Goal: Transaction & Acquisition: Purchase product/service

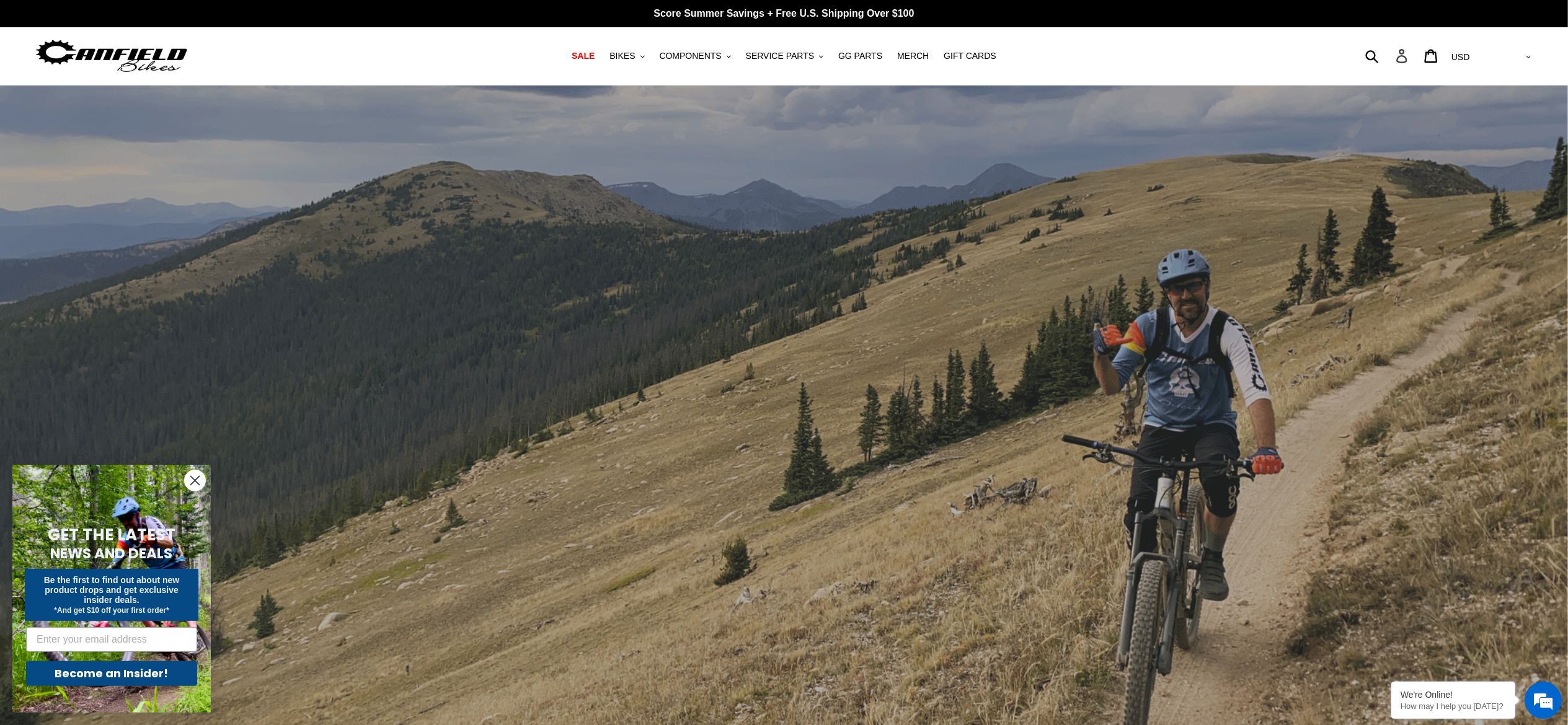
click at [784, 55] on icon at bounding box center [1401, 56] width 13 height 14
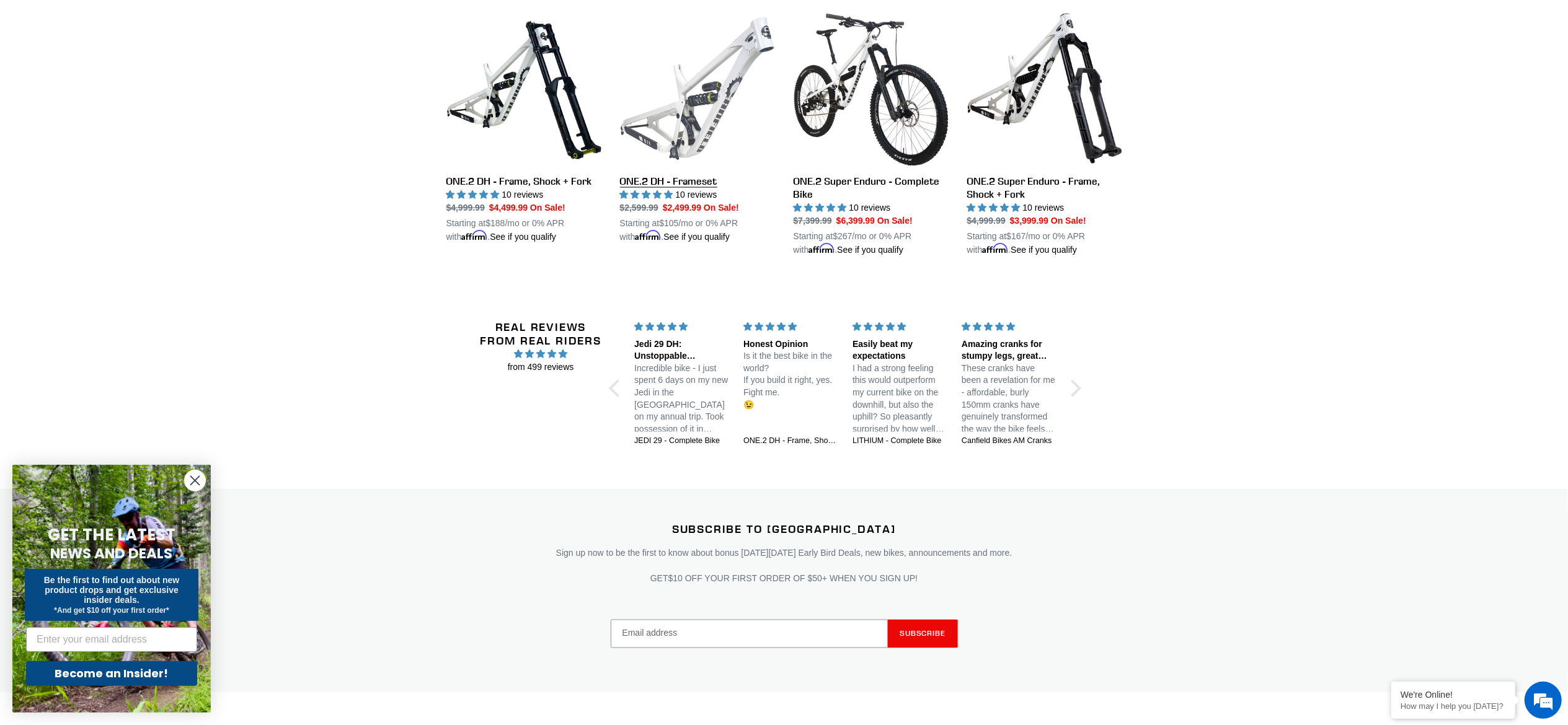
scroll to position [2516, 0]
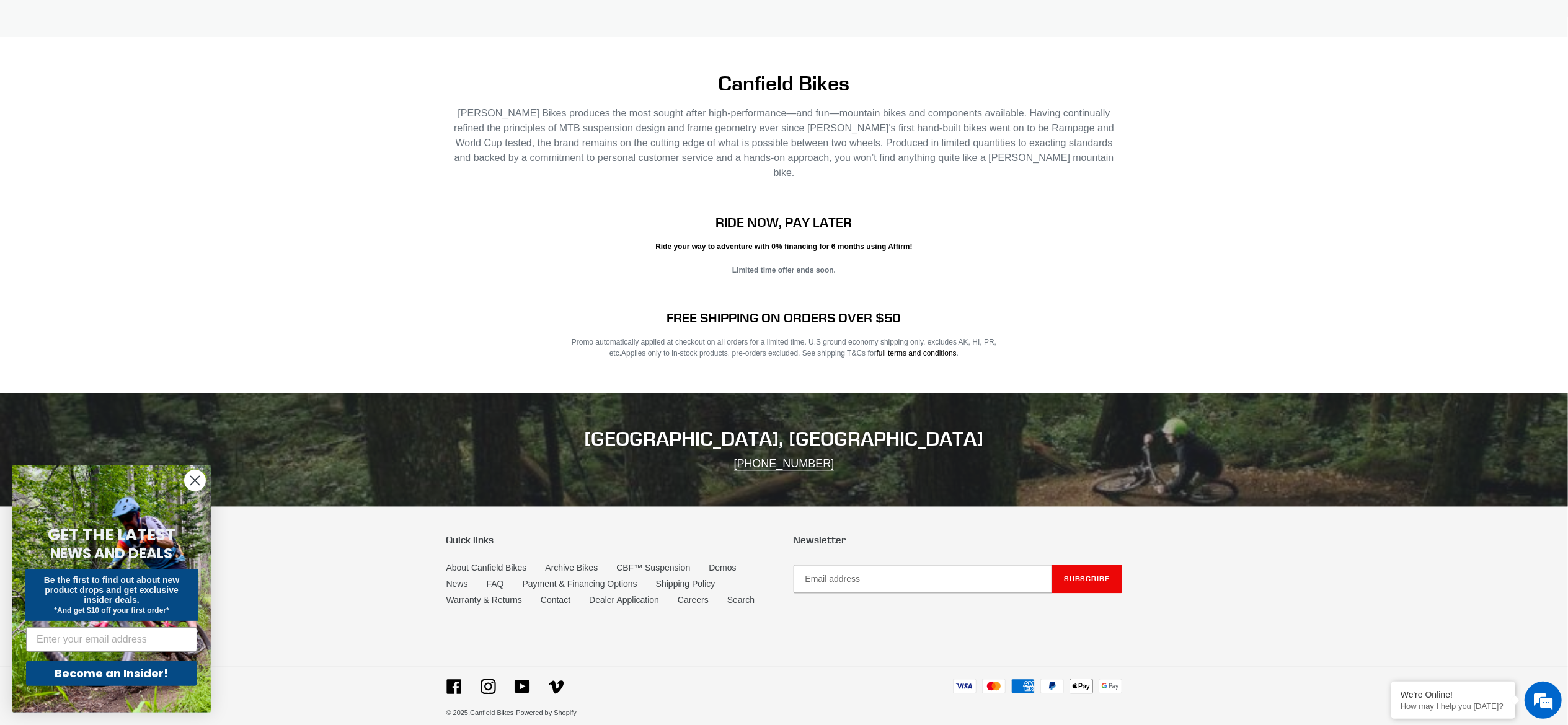
click at [696, 616] on div "Quick links About Canfield Bikes Archive Bikes CBF™ Suspension Demos News FAQ P…" at bounding box center [784, 586] width 676 height 103
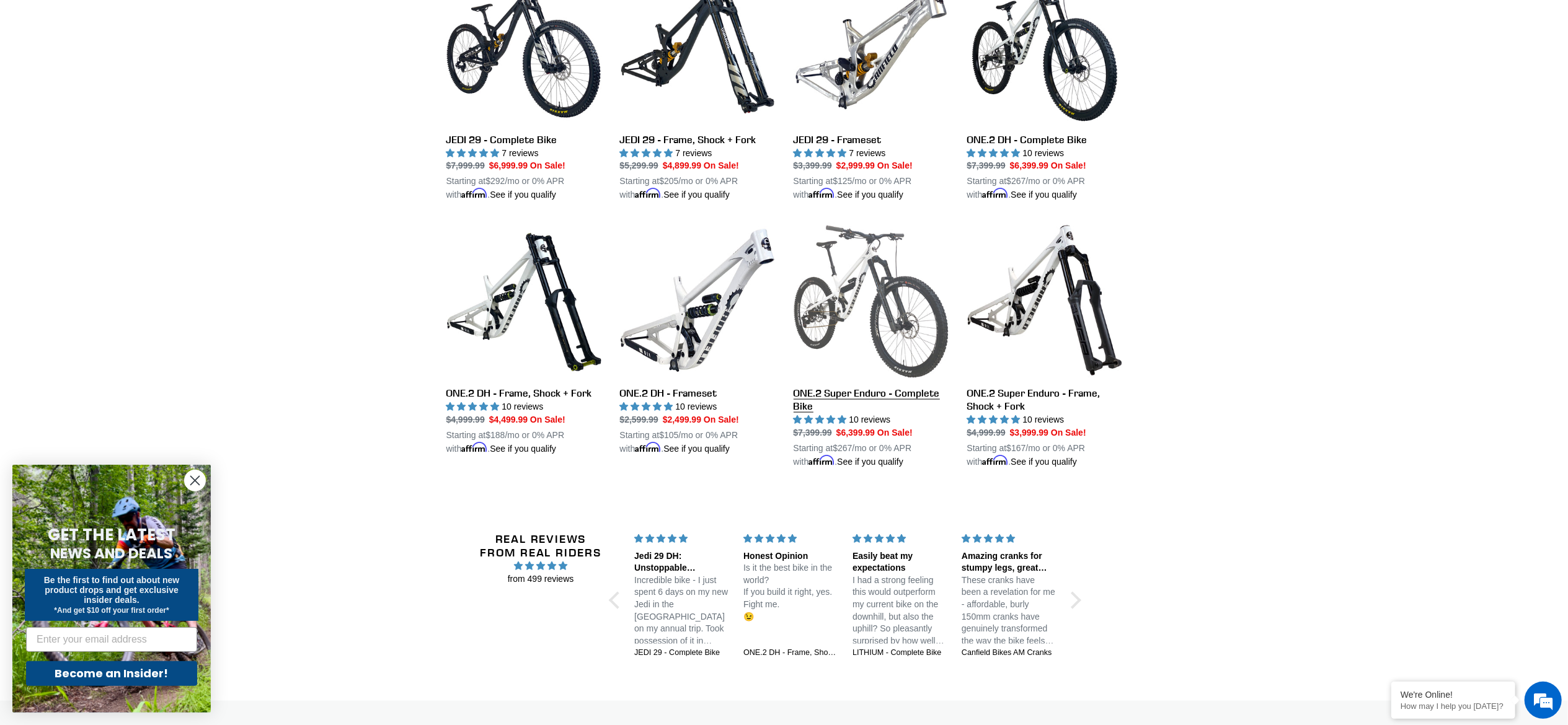
drag, startPoint x: 828, startPoint y: 555, endPoint x: 802, endPoint y: 483, distance: 76.6
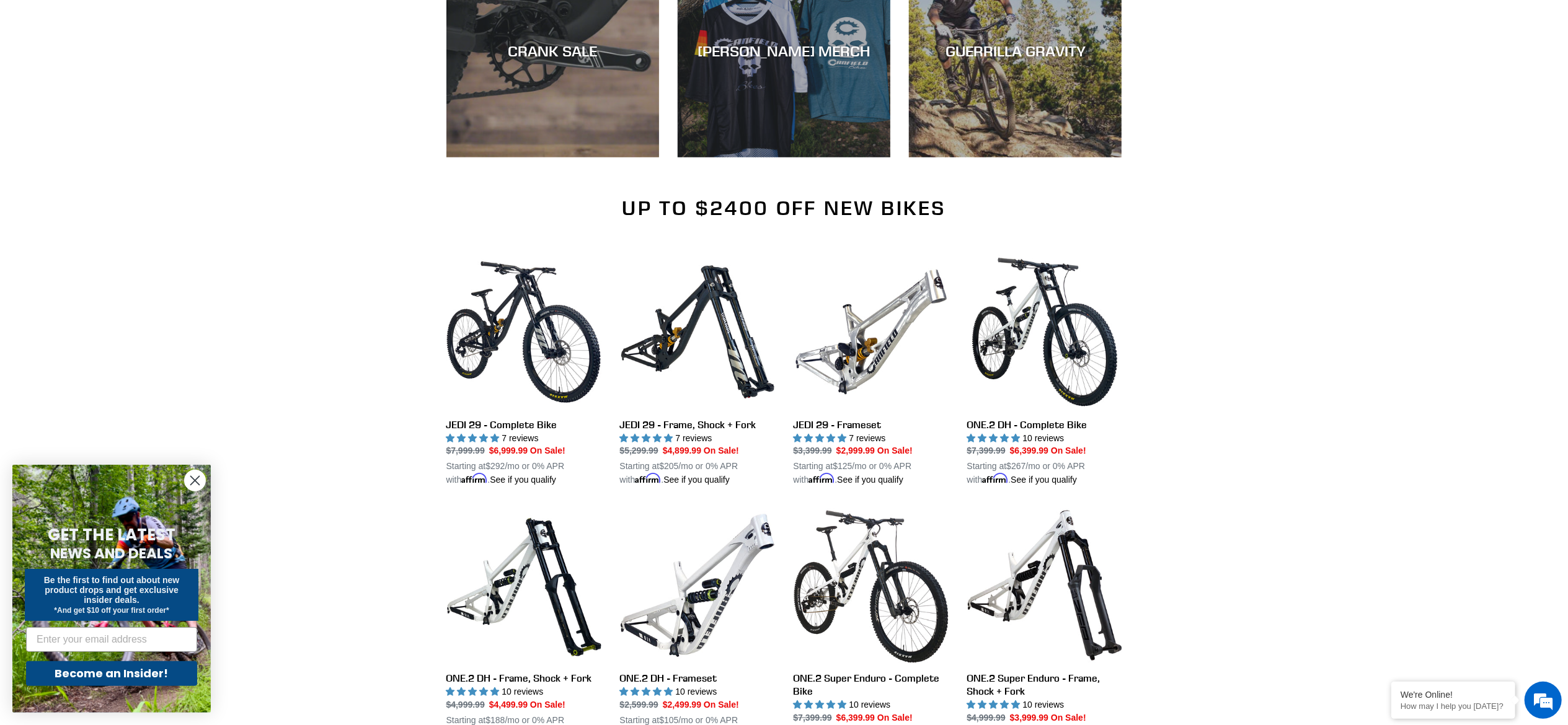
scroll to position [1291, 0]
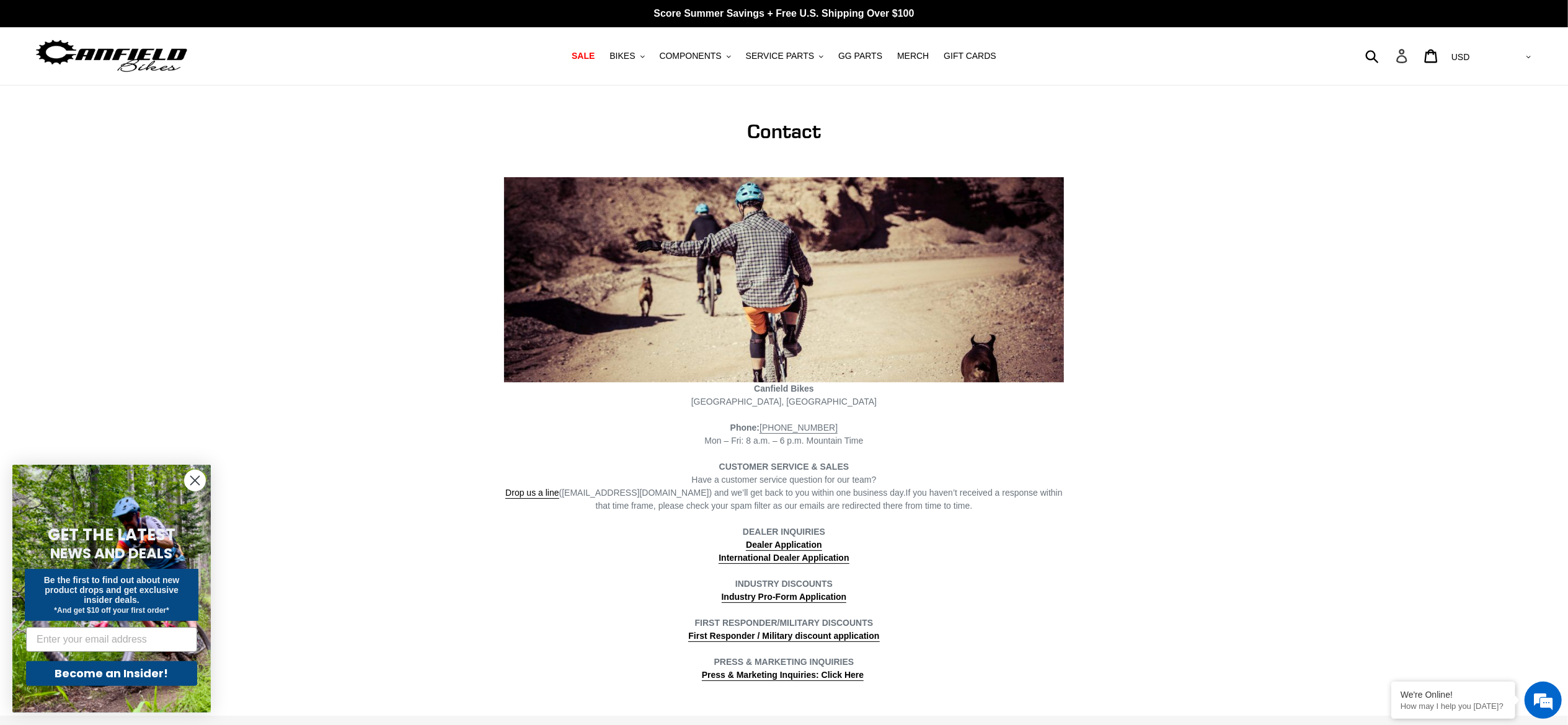
click at [1409, 49] on icon at bounding box center [1401, 56] width 13 height 14
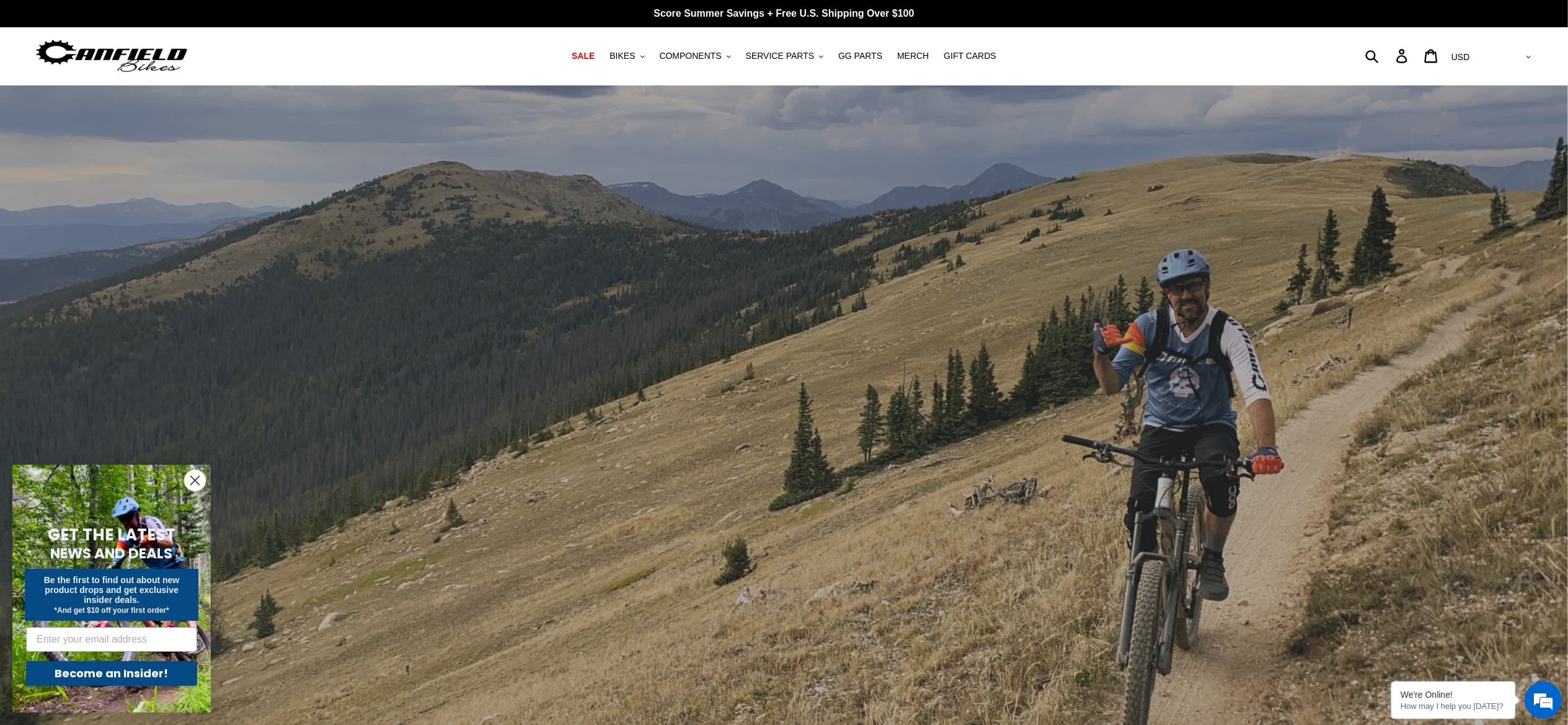
click at [1416, 51] on div "Submit Search Account Cart 0 items Currency AED AFN ALL AMD ANG AUD AWG AZN [GE…" at bounding box center [1346, 55] width 375 height 27
click at [1418, 51] on div "Submit Search Account Cart 0 items Currency AED AFN ALL AMD ANG AUD AWG AZN [GE…" at bounding box center [1346, 55] width 375 height 27
click at [1415, 63] on div "Submit Search Account Cart 0 items Currency AED AFN ALL AMD ANG AUD AWG AZN BAM…" at bounding box center [1346, 55] width 375 height 27
click at [1407, 54] on icon at bounding box center [1400, 56] width 10 height 14
click at [812, 55] on button "SERVICE PARTS .cls-1{fill:#231f20}" at bounding box center [784, 56] width 90 height 17
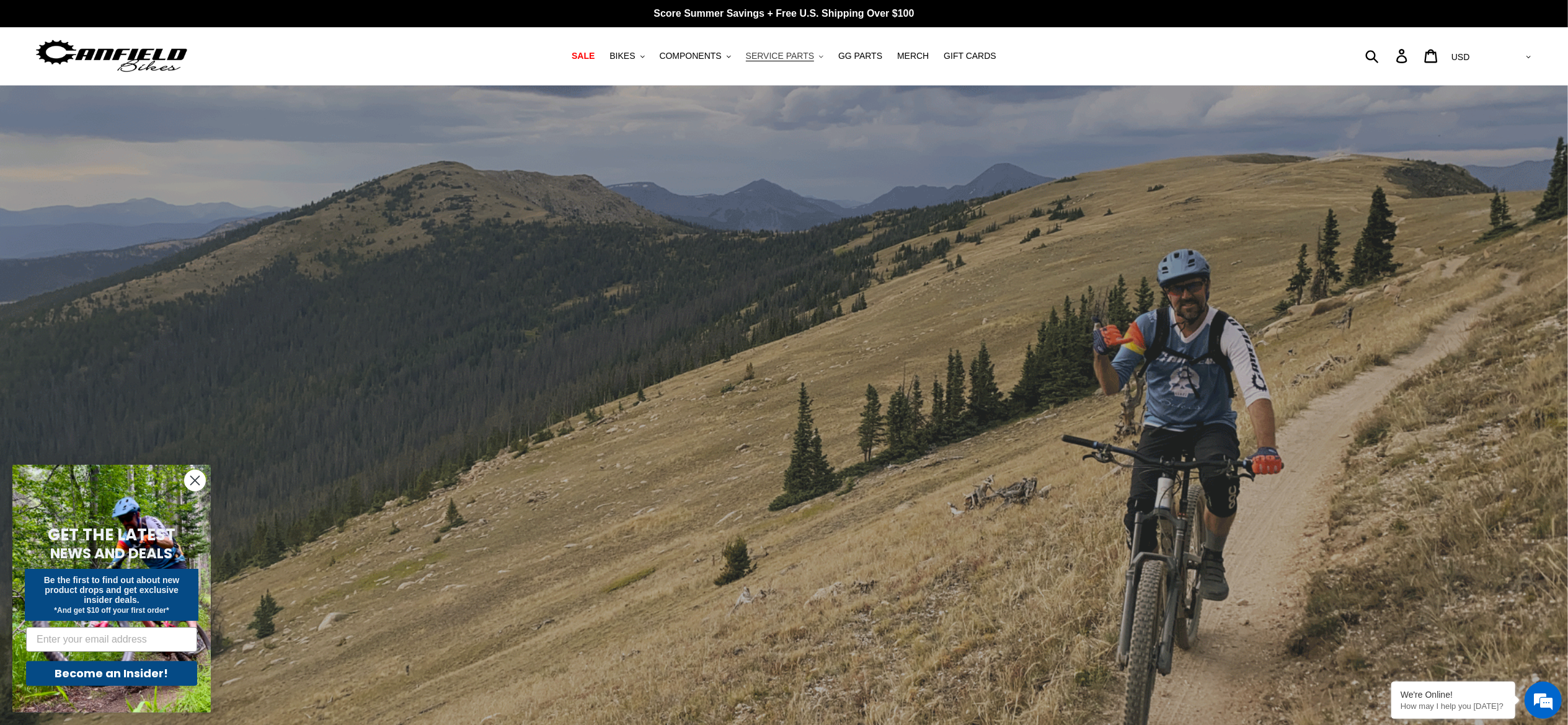
click at [792, 51] on span "SERVICE PARTS" at bounding box center [780, 56] width 68 height 10
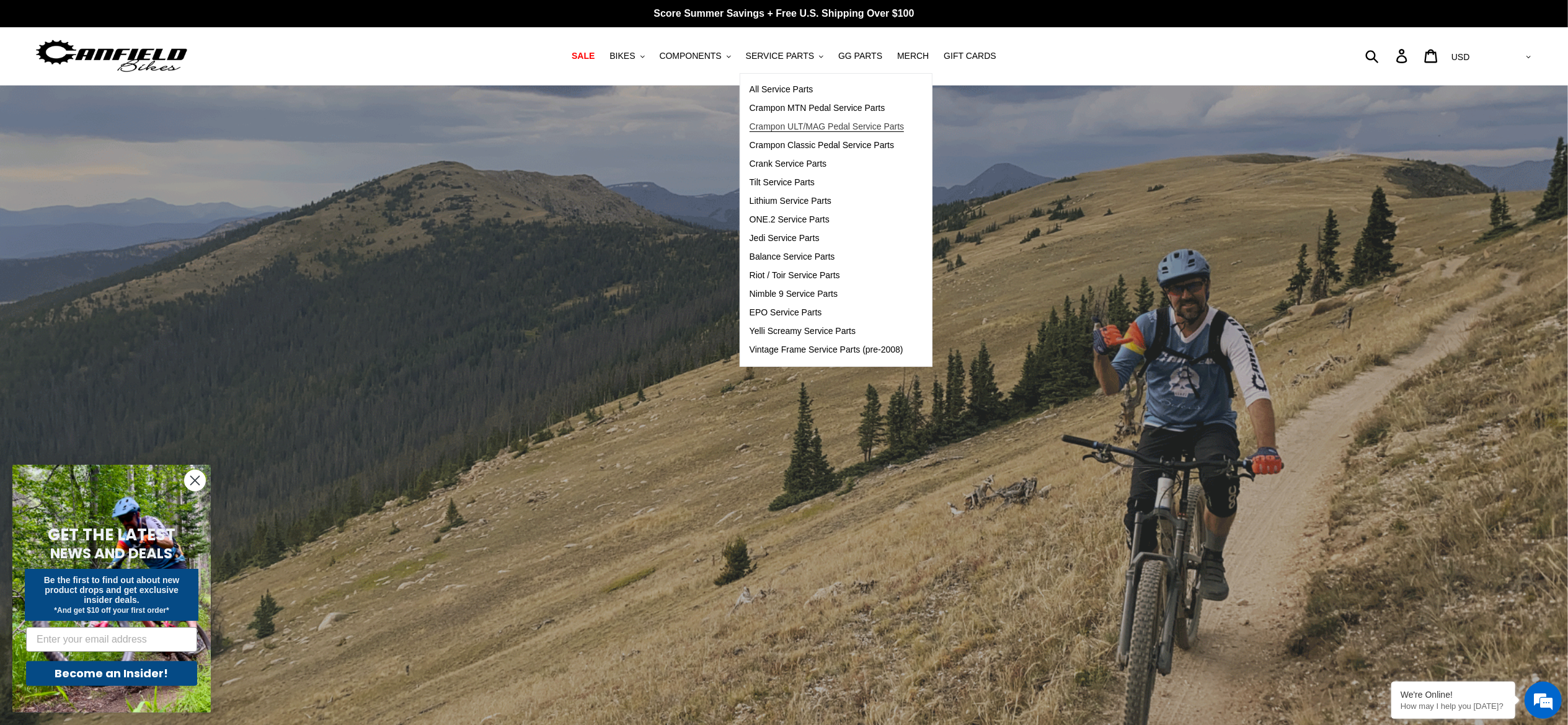
click at [774, 121] on span "Crampon ULT/MAG Pedal Service Parts" at bounding box center [827, 126] width 155 height 10
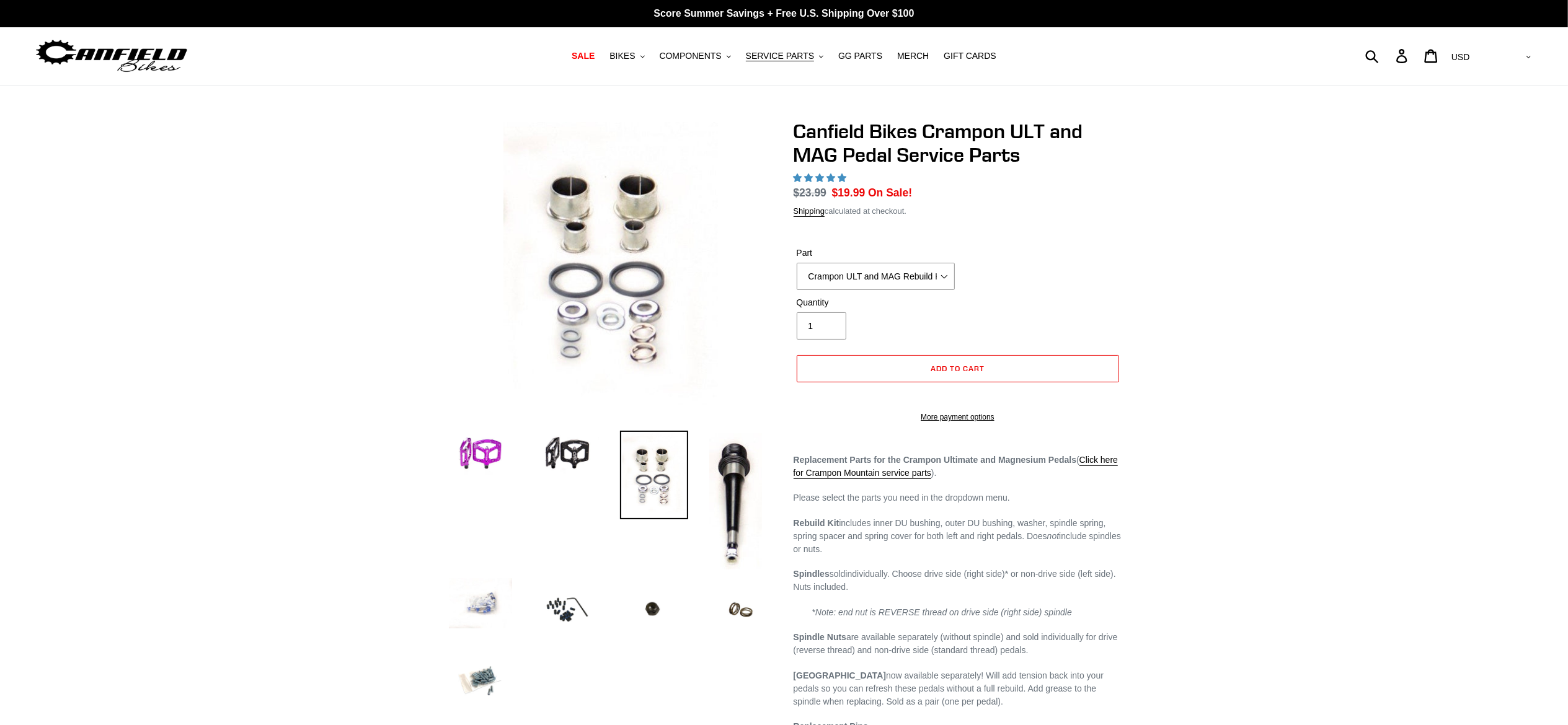
select select "highest-rating"
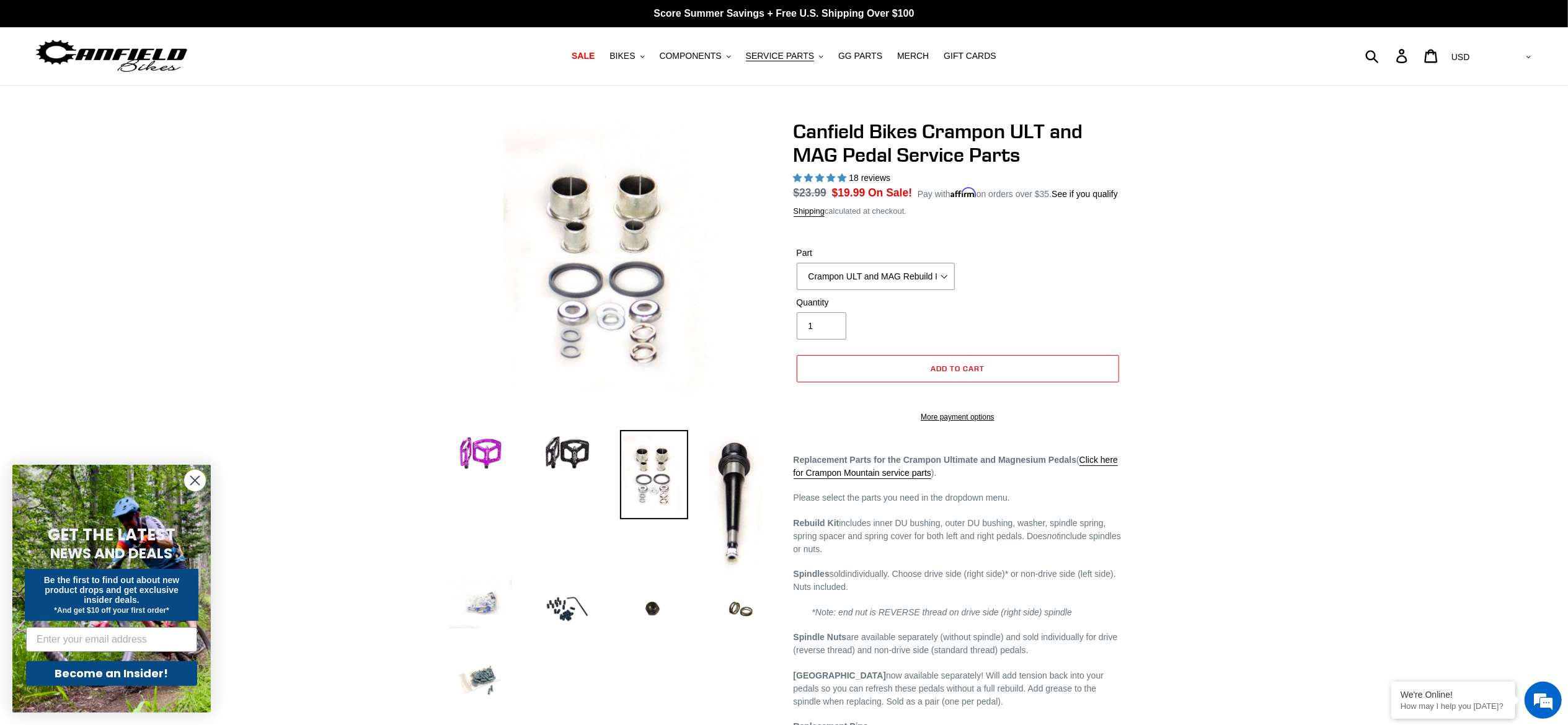
click at [1214, 200] on div at bounding box center [784, 491] width 1568 height 743
click at [1105, 273] on div "Part Crampon ULT and MAG Rebuild Kit Crampon ULT and MAG 4mm x 8mm Pin Kit - Si…" at bounding box center [957, 271] width 329 height 49
click at [1053, 295] on div "Part Crampon ULT and MAG Rebuild Kit Crampon ULT and MAG 4mm x 8mm Pin Kit - Si…" at bounding box center [957, 271] width 329 height 49
click at [987, 364] on button "Add to cart" at bounding box center [958, 369] width 322 height 27
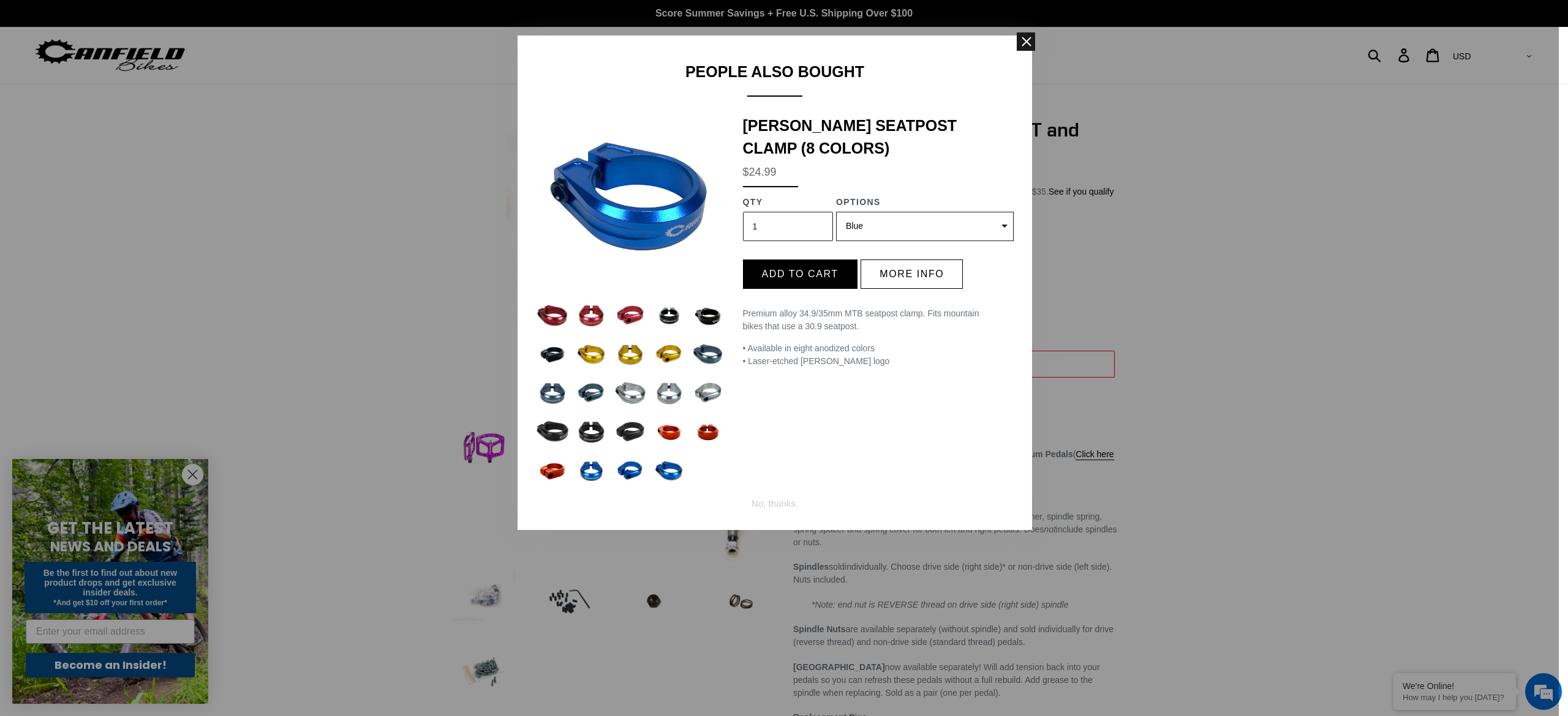
click at [1030, 35] on span at bounding box center [1026, 42] width 19 height 19
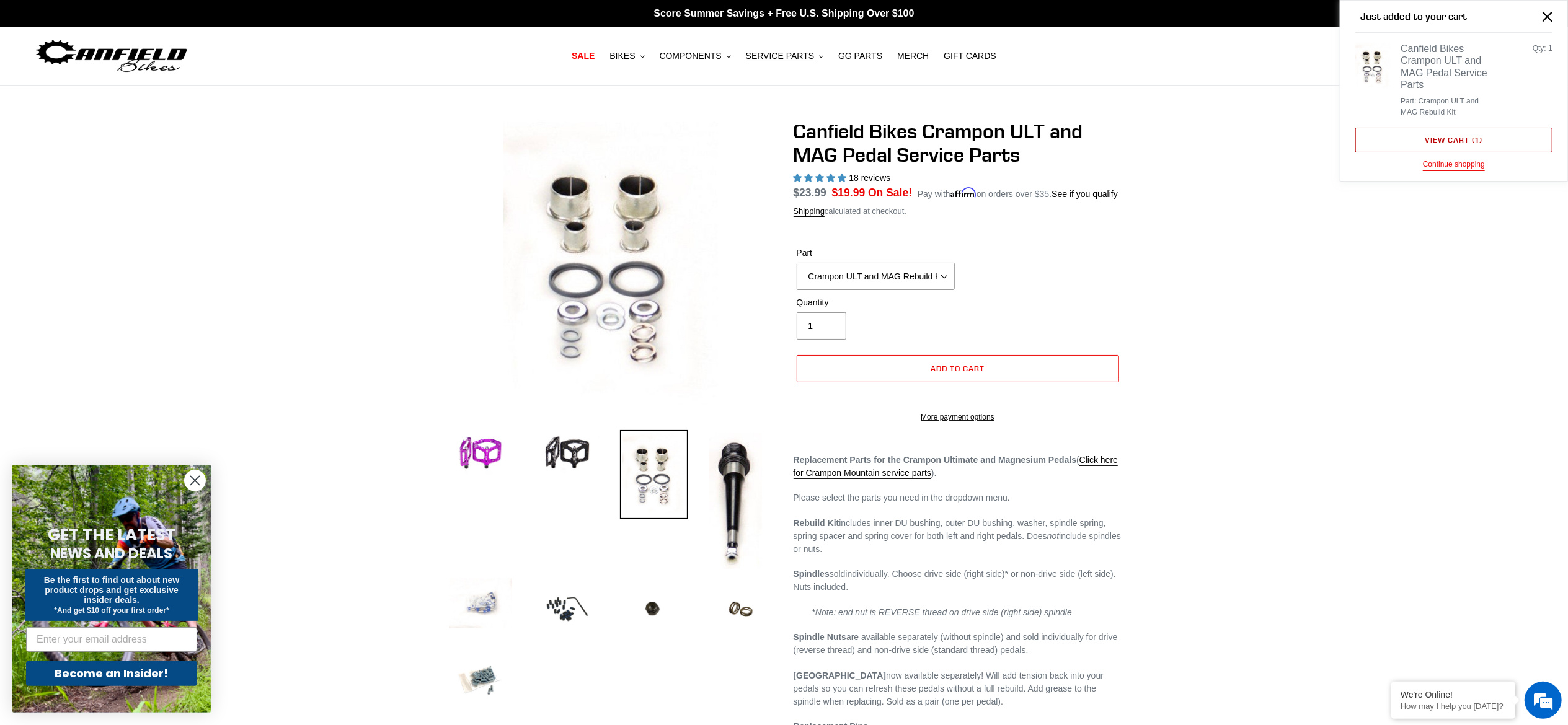
click at [1453, 143] on link "View cart ( 1 )" at bounding box center [1453, 140] width 197 height 25
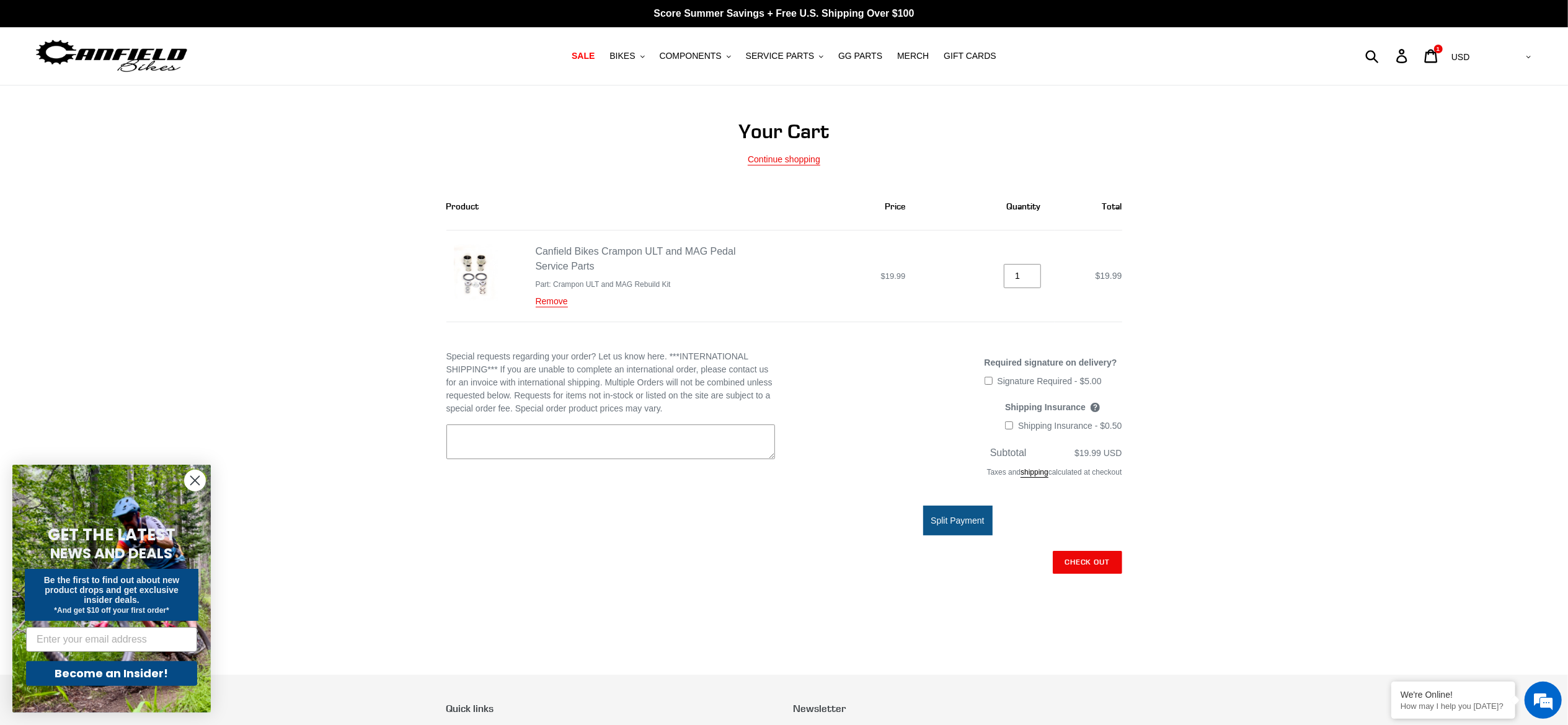
click at [1384, 286] on div "Your Cart Continue shopping Product Price Quantity Total Canfield Bikes Crampon…" at bounding box center [784, 380] width 1568 height 521
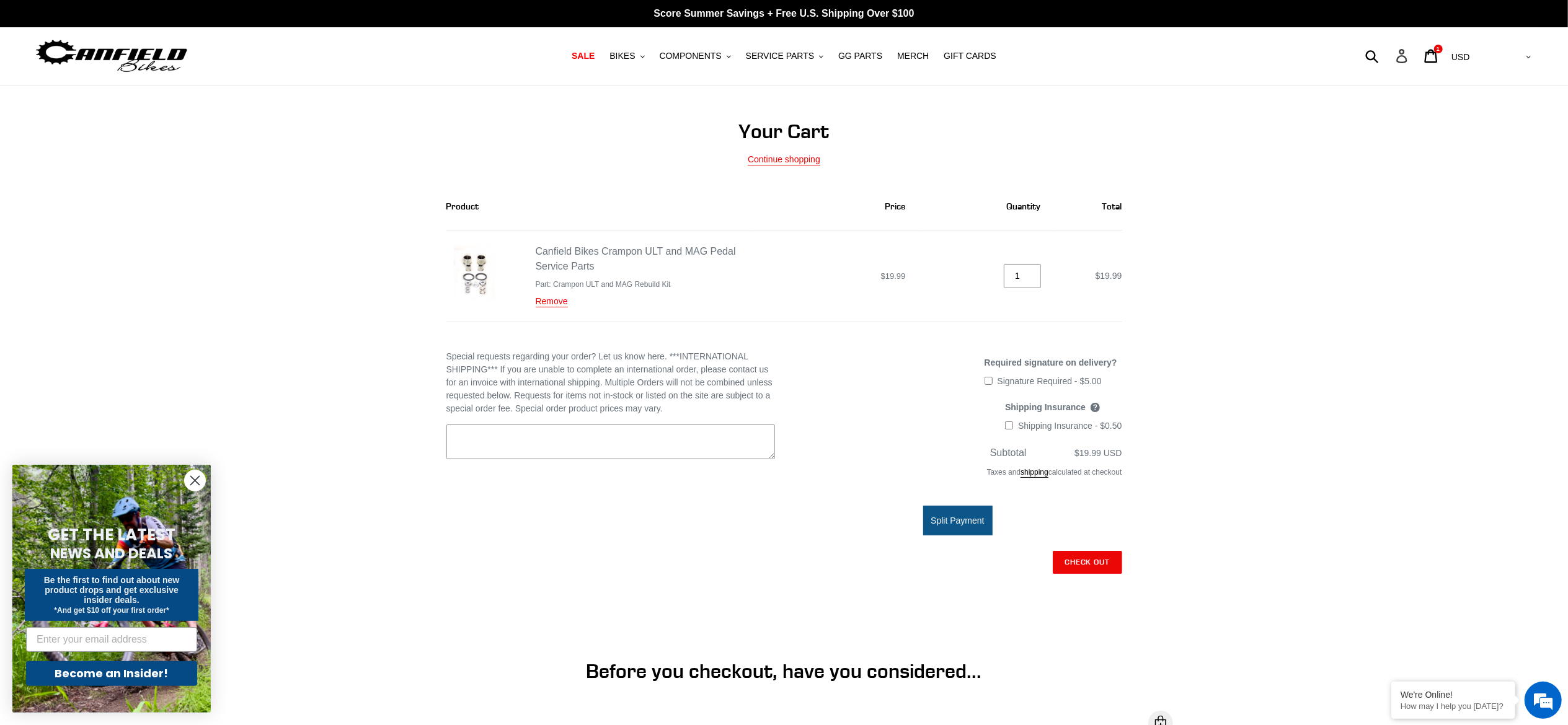
click at [1409, 57] on icon at bounding box center [1401, 56] width 13 height 14
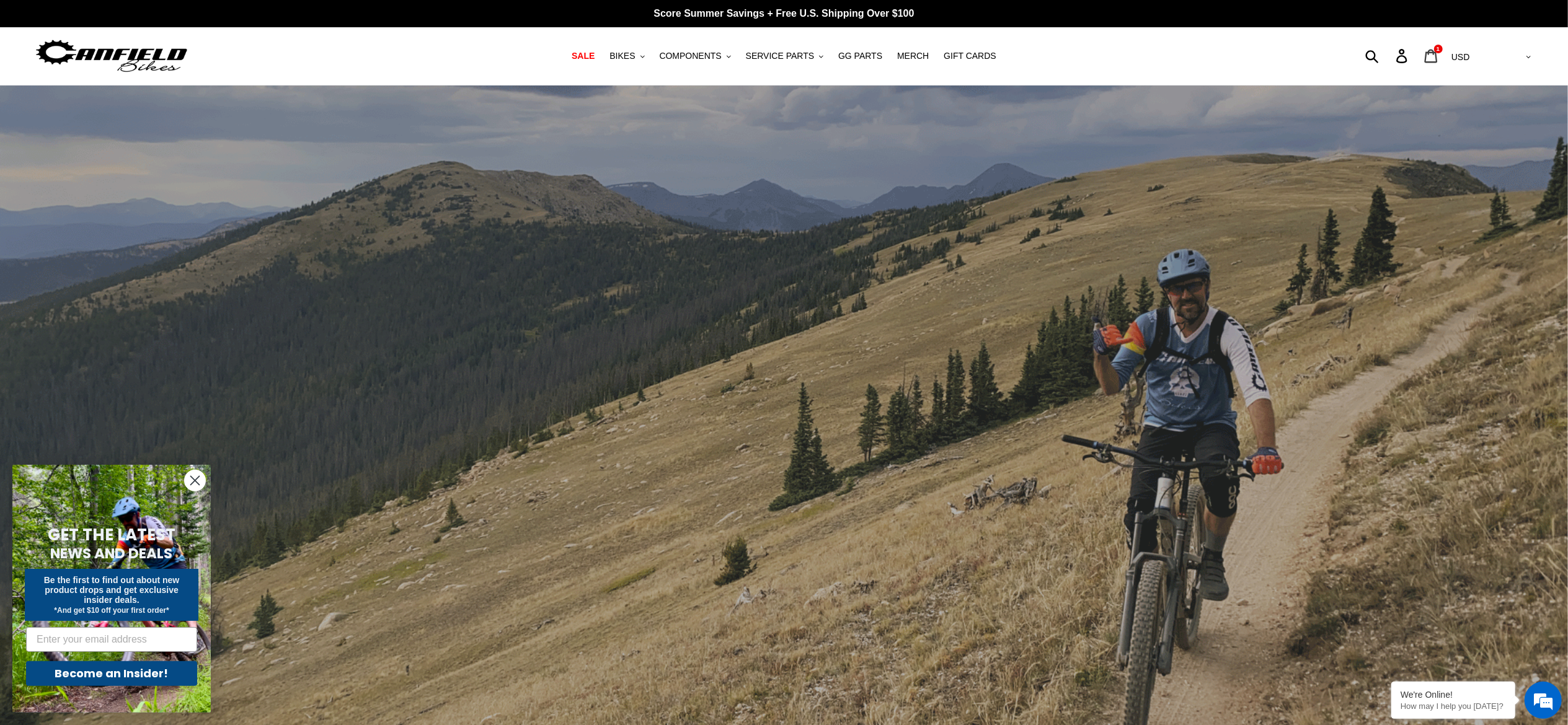
click at [1437, 49] on icon at bounding box center [1431, 56] width 13 height 14
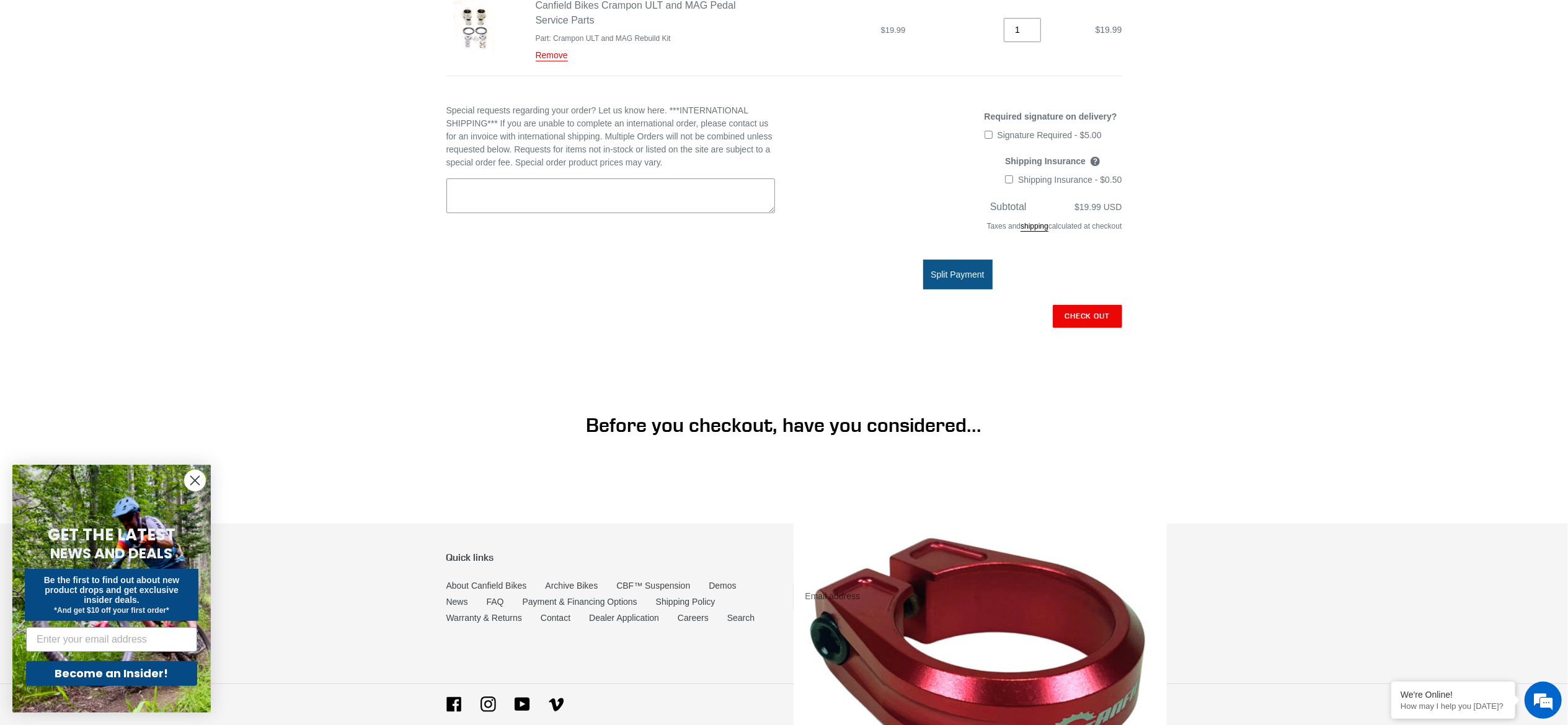
scroll to position [249, 0]
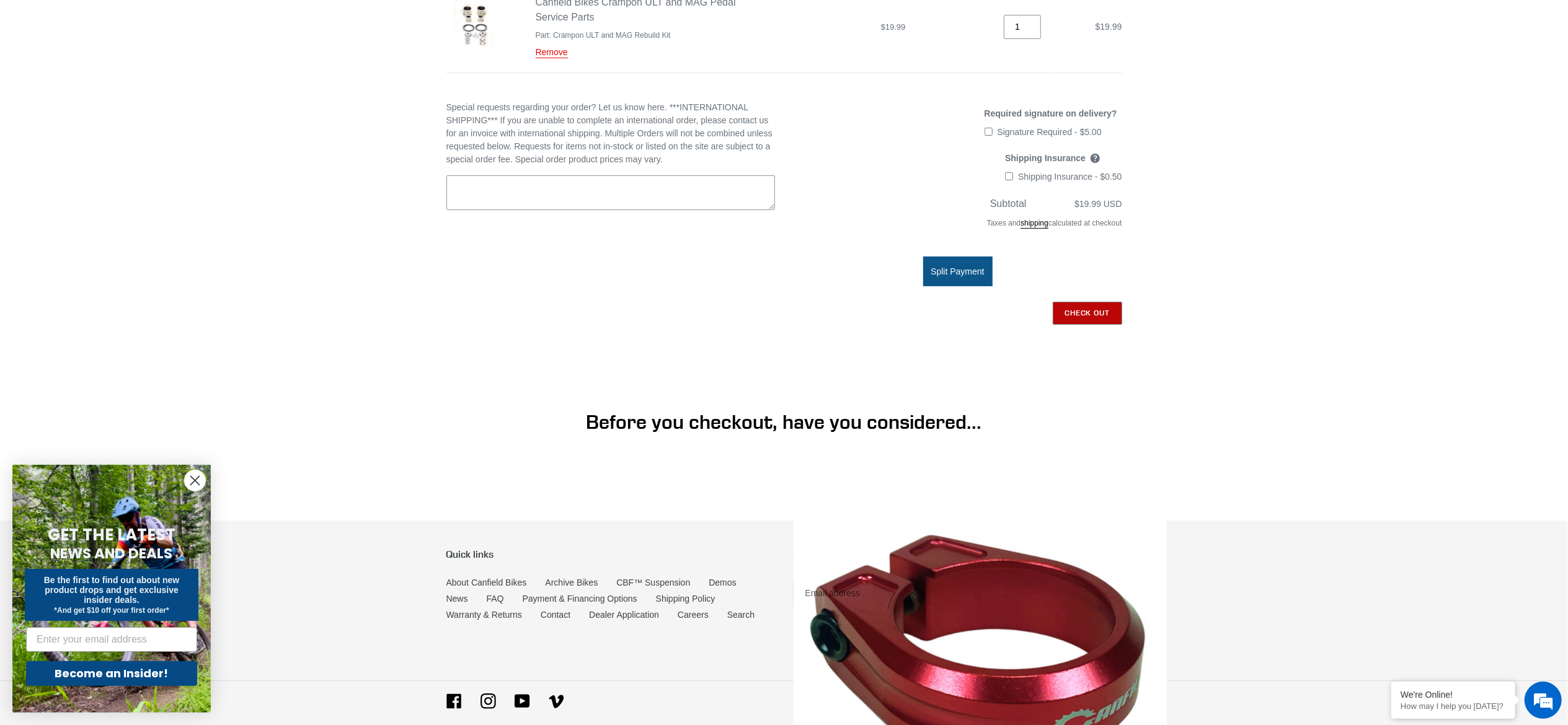
click at [1096, 304] on input "Check out" at bounding box center [1087, 314] width 69 height 23
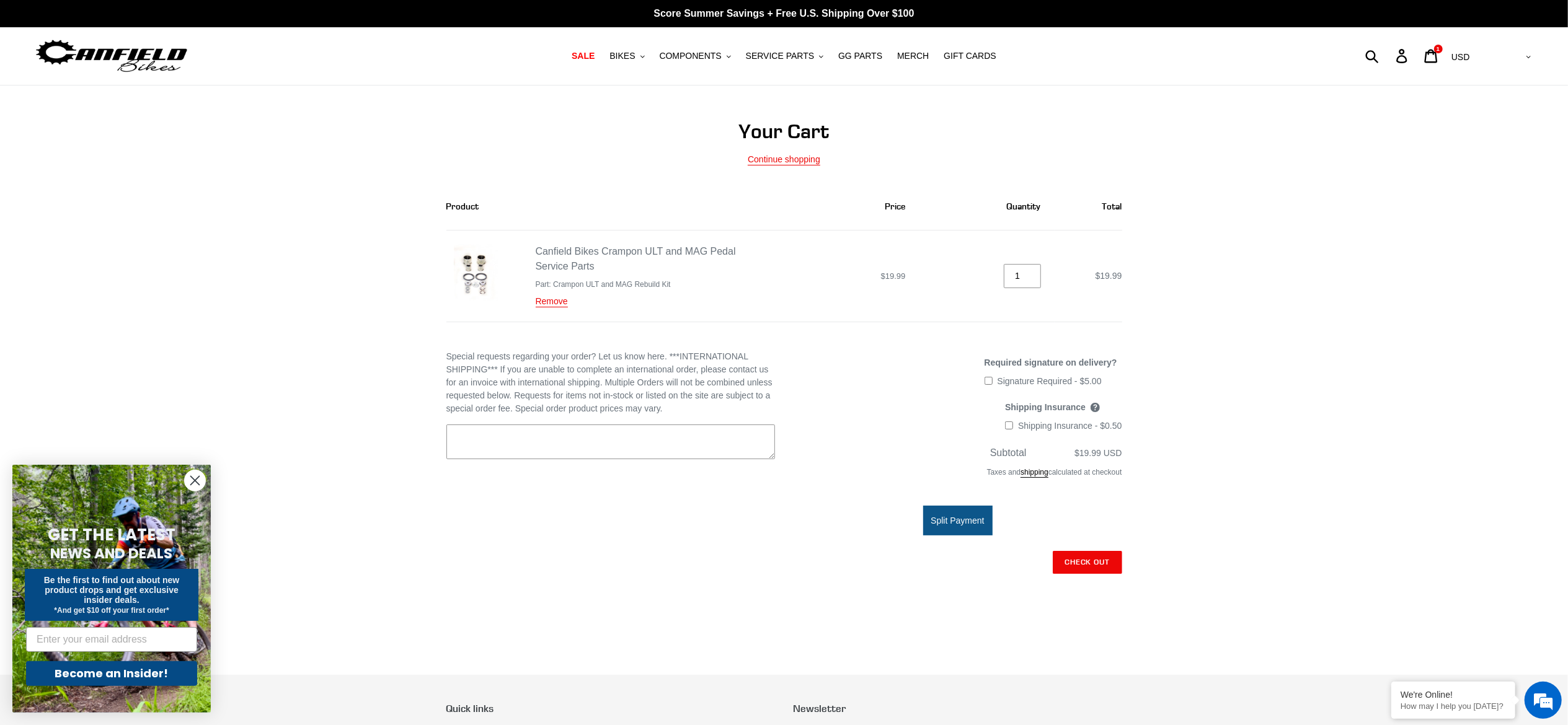
scroll to position [154, 0]
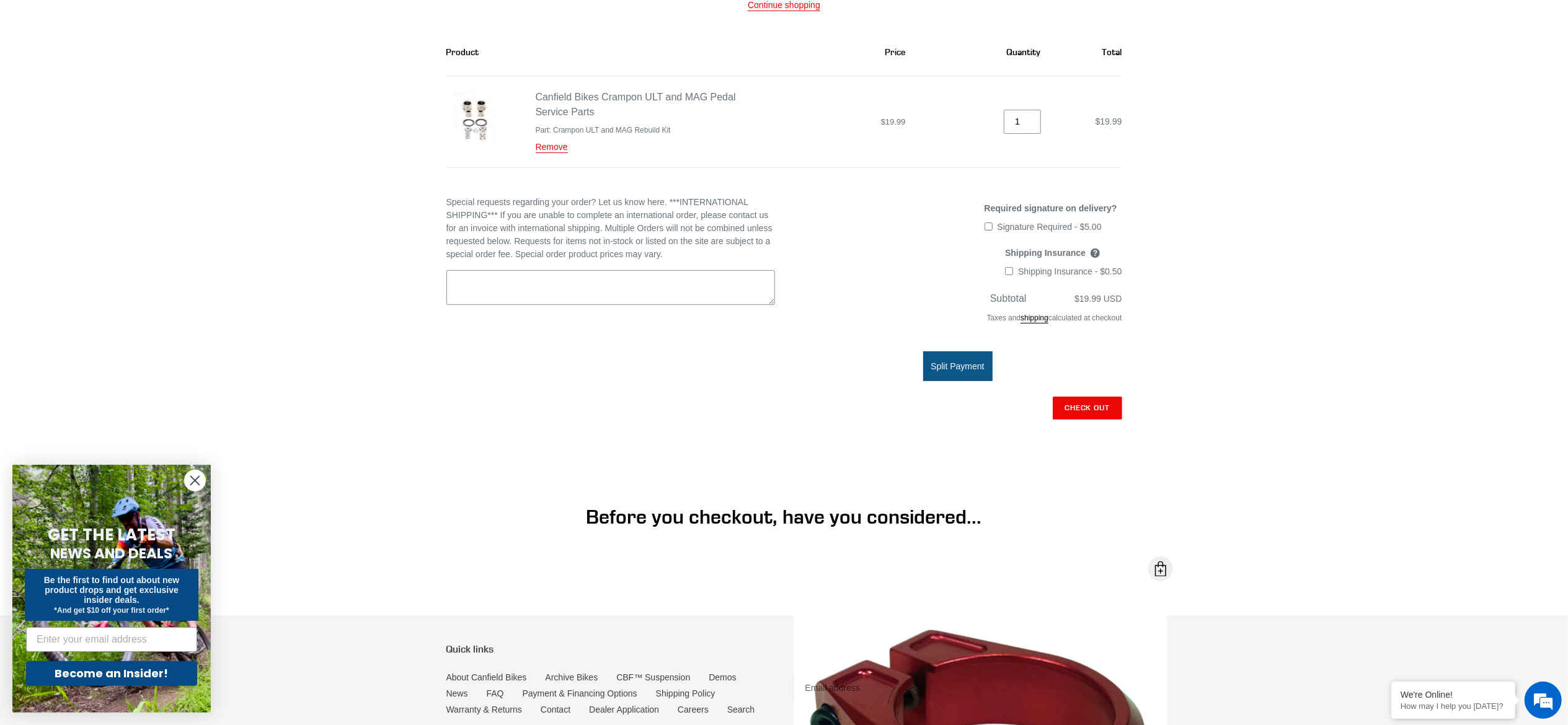
drag, startPoint x: 387, startPoint y: 126, endPoint x: 375, endPoint y: 124, distance: 12.2
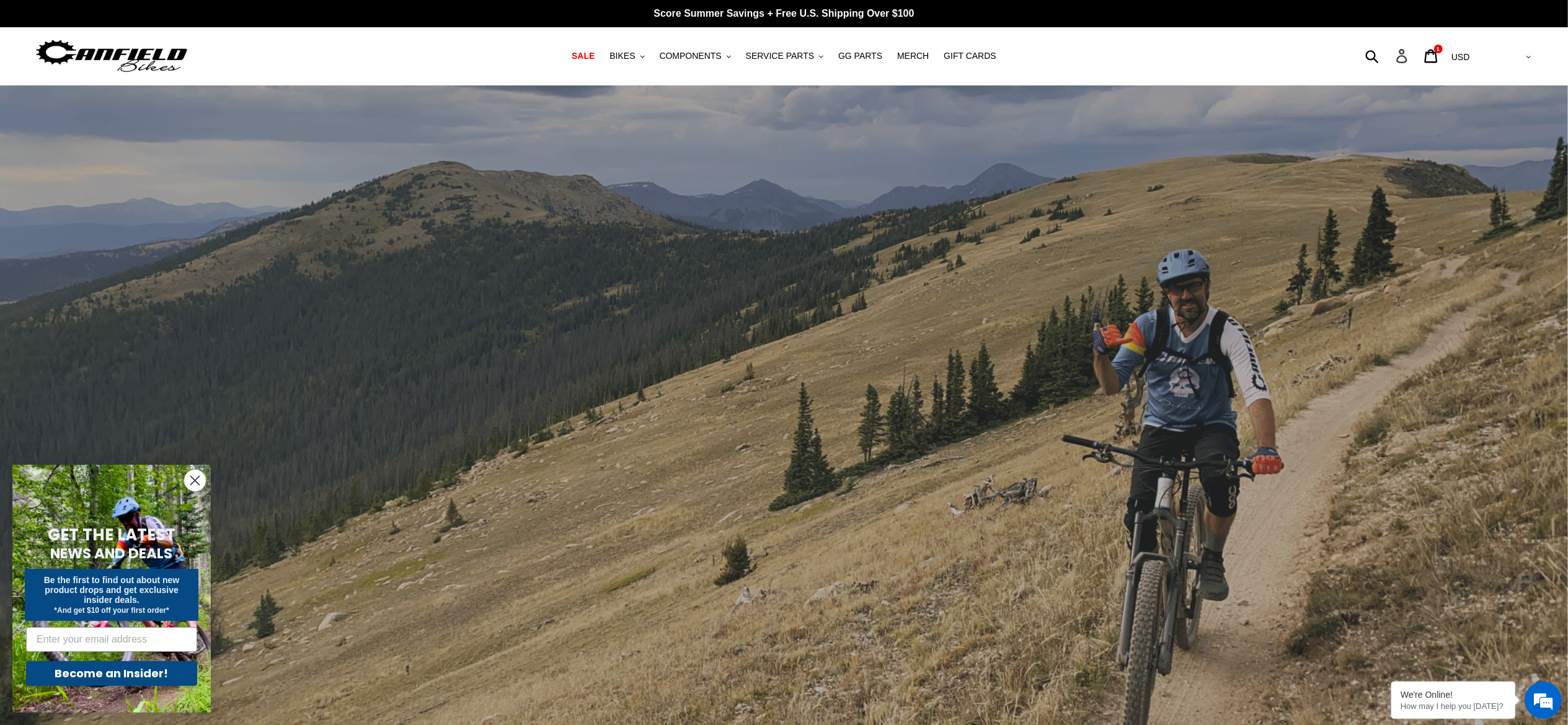
click at [1409, 55] on icon at bounding box center [1401, 56] width 13 height 14
click at [1437, 54] on icon at bounding box center [1431, 56] width 13 height 14
